Goal: Task Accomplishment & Management: Manage account settings

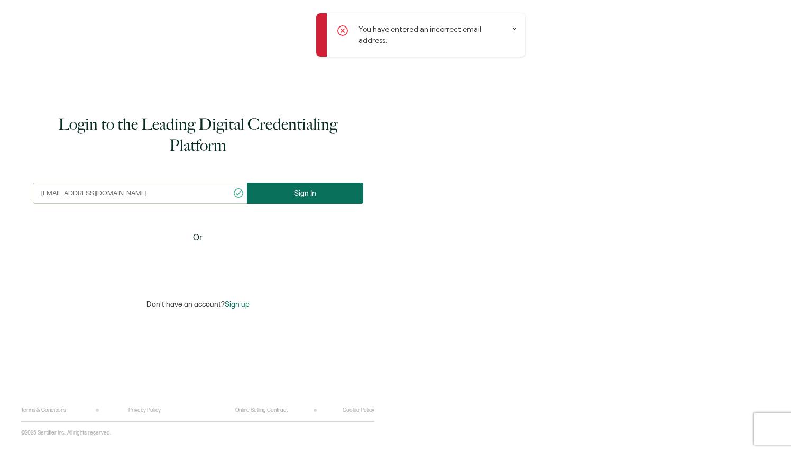
click at [278, 196] on button "Sign In" at bounding box center [305, 192] width 116 height 21
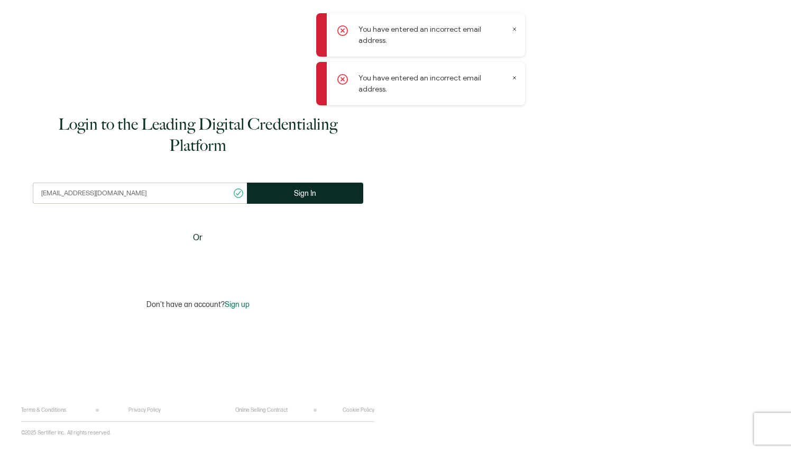
click at [144, 193] on input "[EMAIL_ADDRESS][DOMAIN_NAME]" at bounding box center [140, 192] width 214 height 21
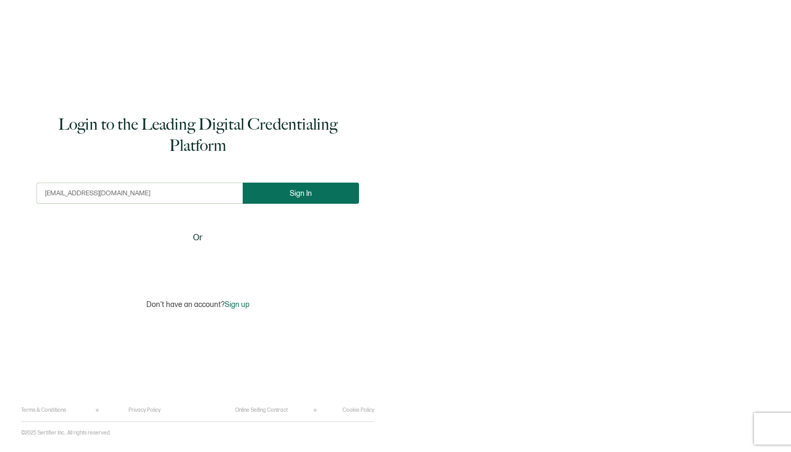
click at [291, 186] on button "Sign In" at bounding box center [301, 192] width 116 height 21
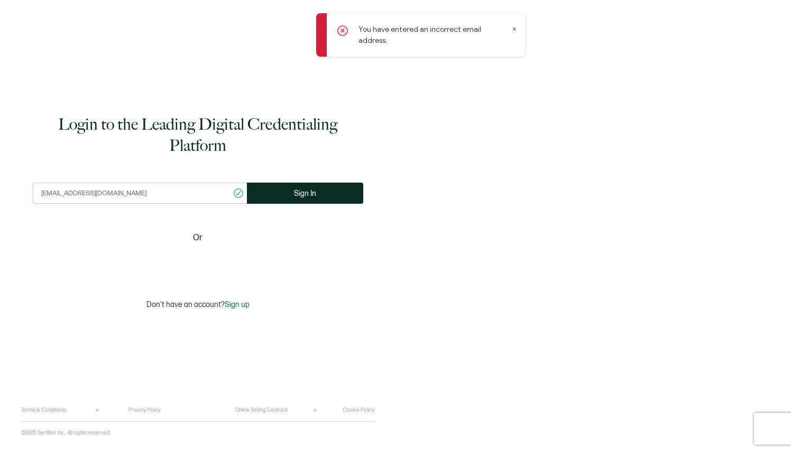
click at [145, 191] on input "[EMAIL_ADDRESS][DOMAIN_NAME]" at bounding box center [140, 192] width 214 height 21
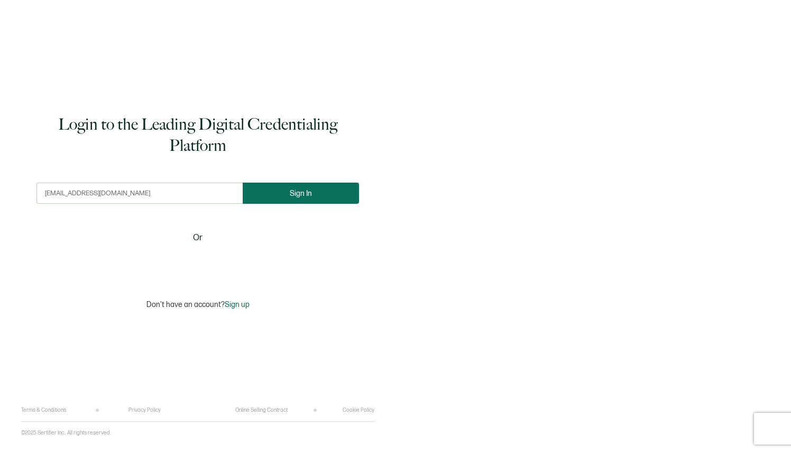
type input "[EMAIL_ADDRESS][DOMAIN_NAME]"
click at [319, 193] on button "Sign In" at bounding box center [301, 192] width 116 height 21
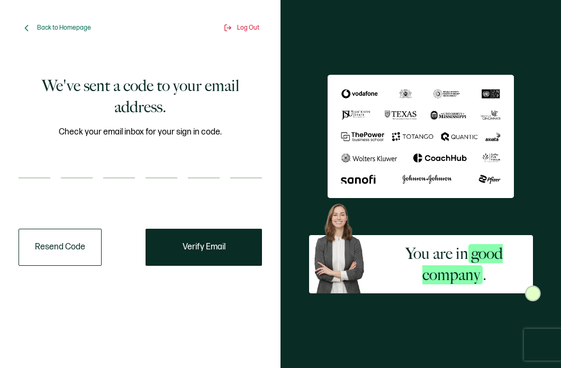
click at [41, 170] on input "number" at bounding box center [35, 167] width 32 height 21
type input "8"
type input "3"
type input "6"
type input "3"
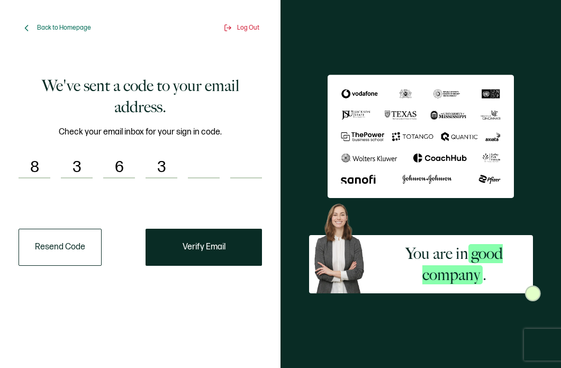
type input "7"
type input "2"
